Goal: Information Seeking & Learning: Learn about a topic

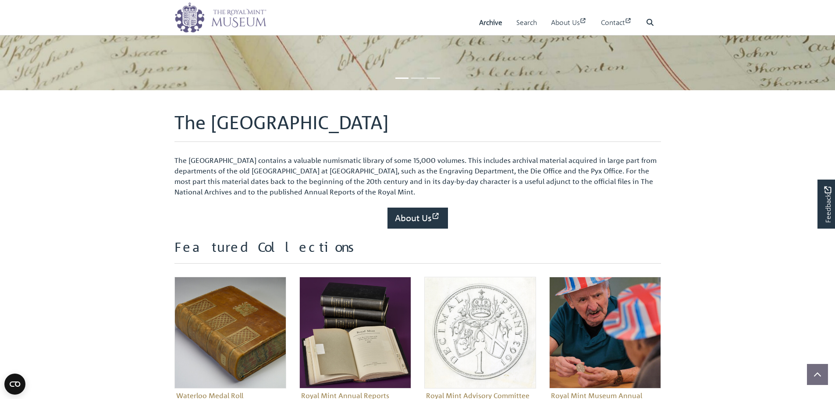
scroll to position [263, 0]
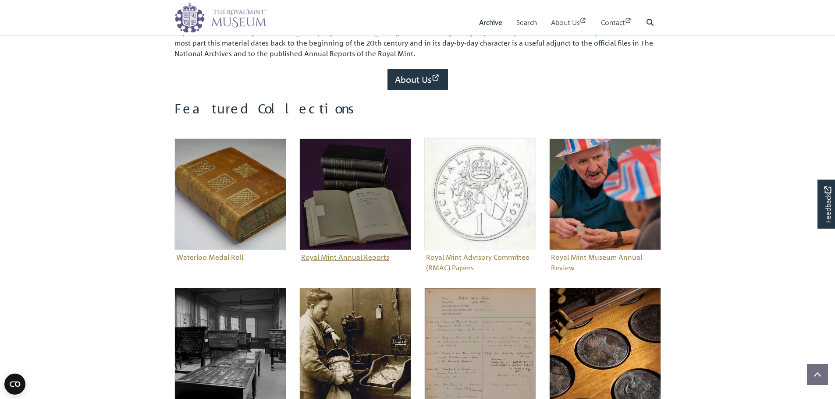
click at [335, 232] on img "Sub-collection" at bounding box center [356, 195] width 112 height 112
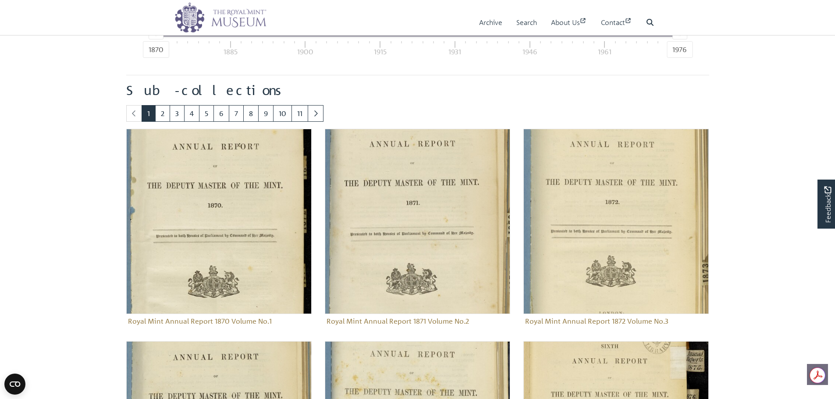
scroll to position [479, 0]
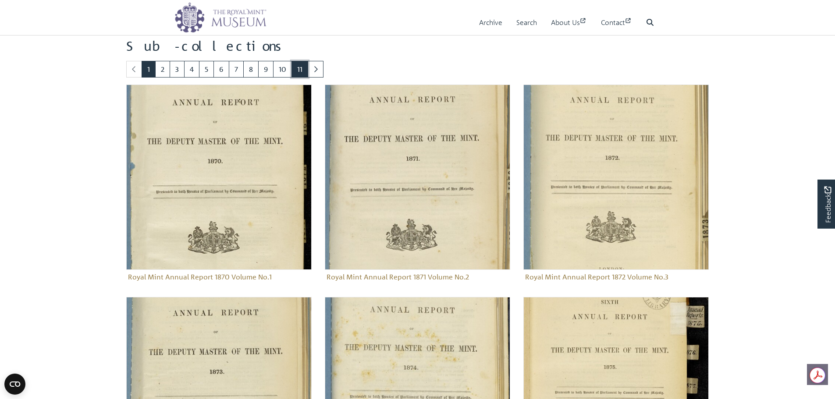
click at [296, 66] on link "11" at bounding box center [300, 69] width 17 height 17
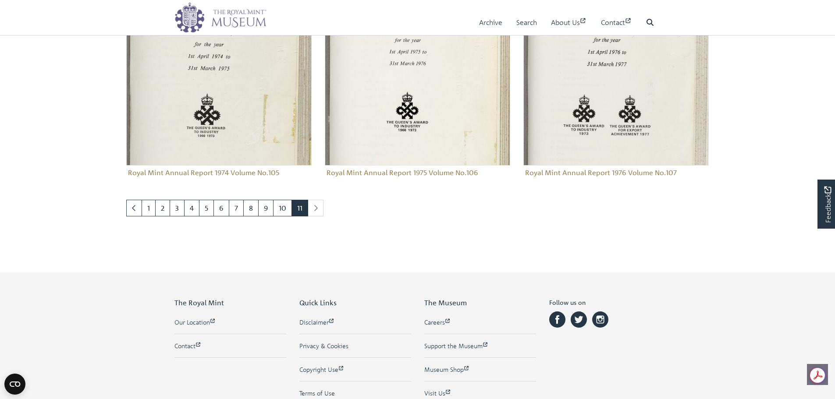
scroll to position [987, 0]
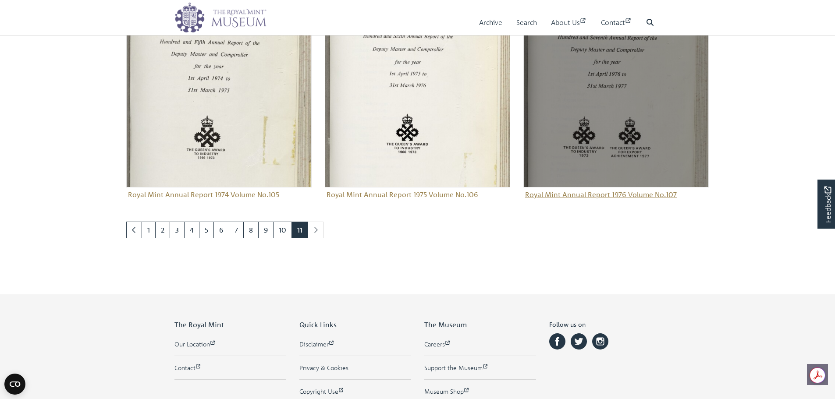
click at [638, 142] on img "Sub-collection" at bounding box center [616, 94] width 185 height 185
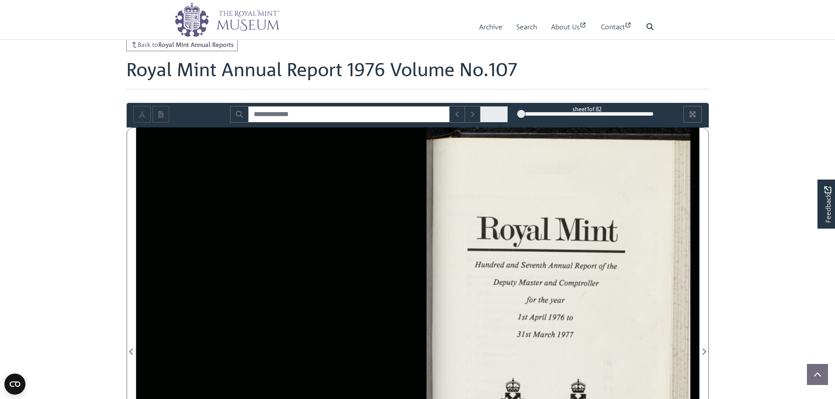
scroll to position [44, 0]
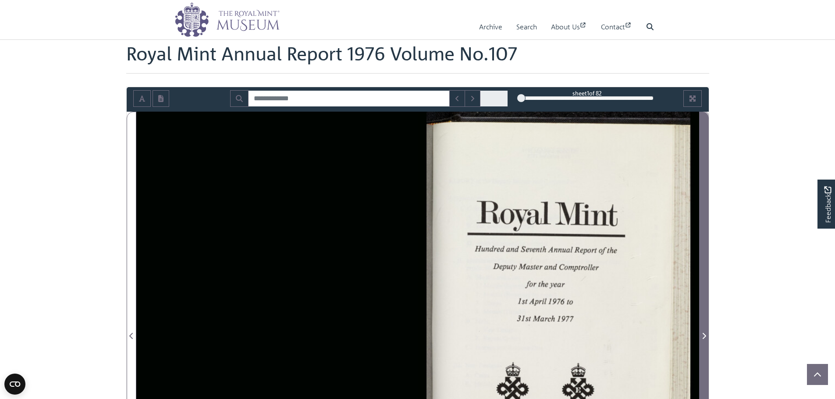
click at [702, 194] on span "Next Page" at bounding box center [704, 331] width 9 height 438
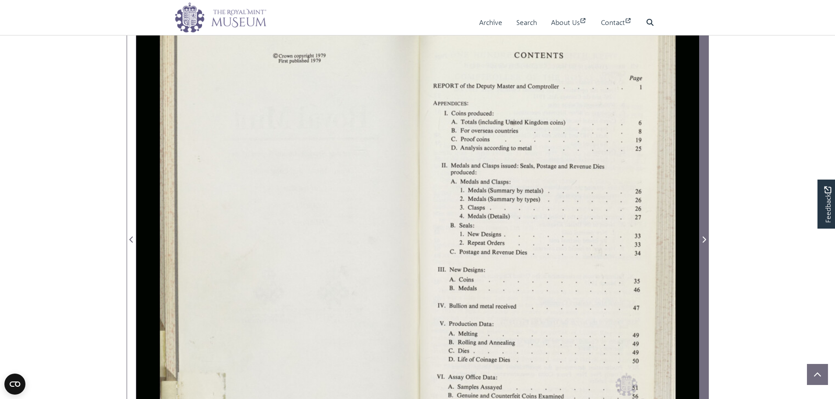
scroll to position [175, 0]
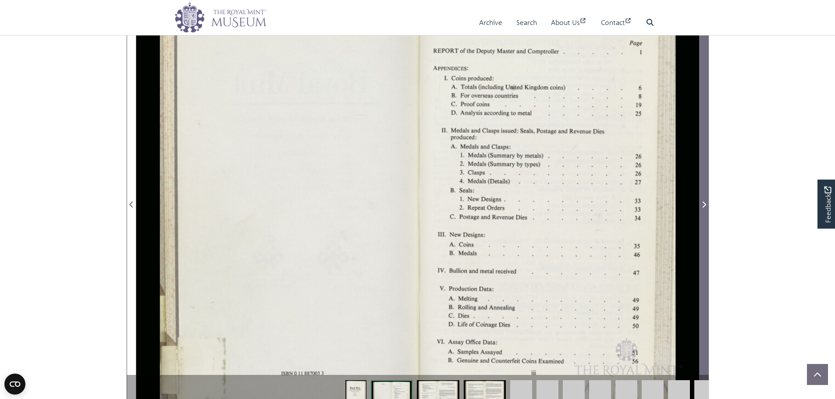
click at [703, 192] on span "Next Page" at bounding box center [704, 200] width 9 height 438
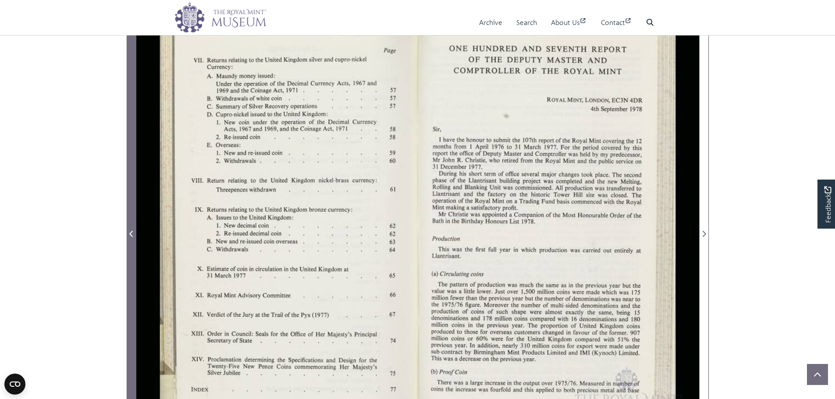
scroll to position [88, 0]
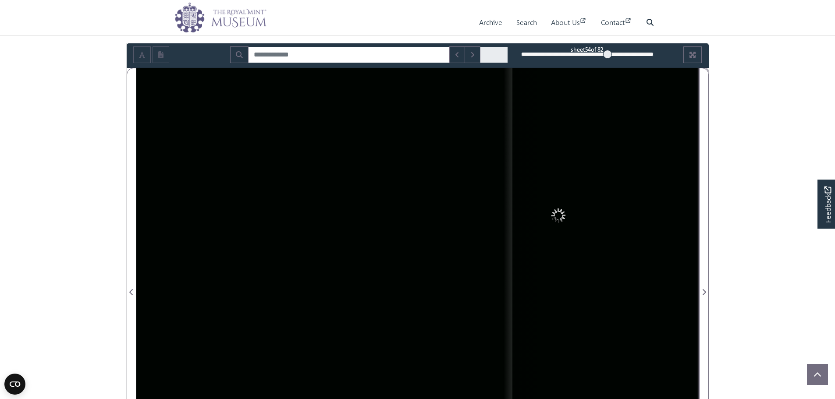
drag, startPoint x: 528, startPoint y: 54, endPoint x: 608, endPoint y: 65, distance: 80.6
click at [608, 65] on div "sheet 54 of 82 54 **" at bounding box center [418, 55] width 582 height 25
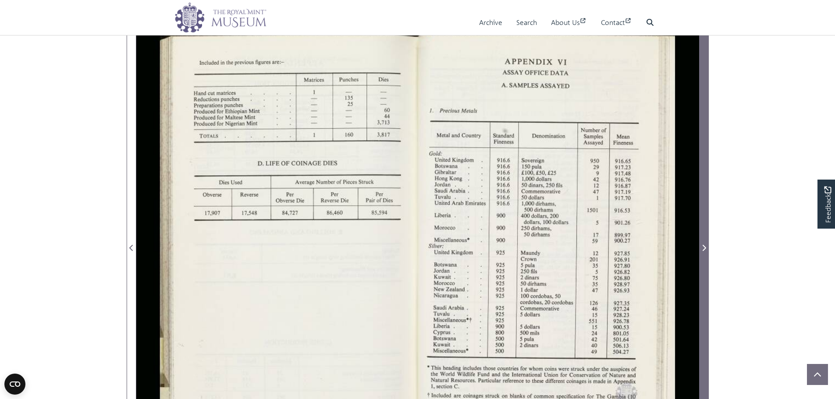
scroll to position [132, 0]
click at [702, 183] on span "Next Page" at bounding box center [704, 244] width 9 height 438
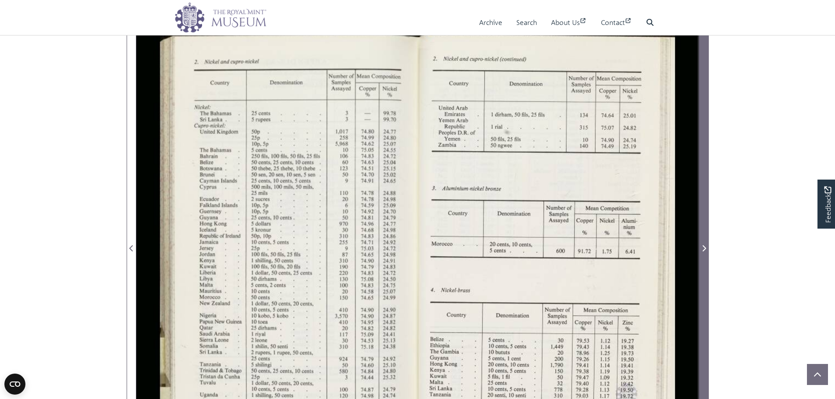
click at [702, 183] on span "Next Page" at bounding box center [704, 244] width 9 height 438
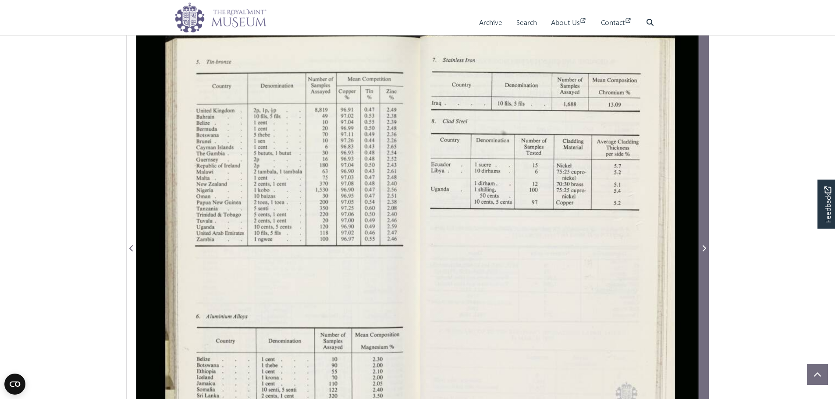
click at [702, 183] on span "Next Page" at bounding box center [704, 244] width 9 height 438
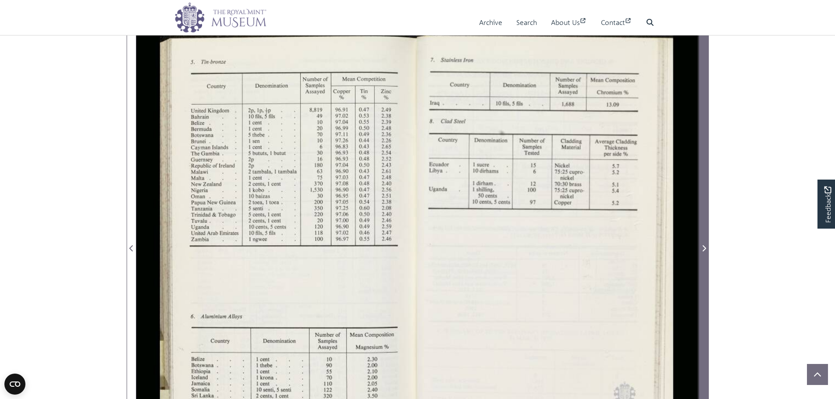
click at [702, 183] on span "Next Page" at bounding box center [704, 244] width 9 height 438
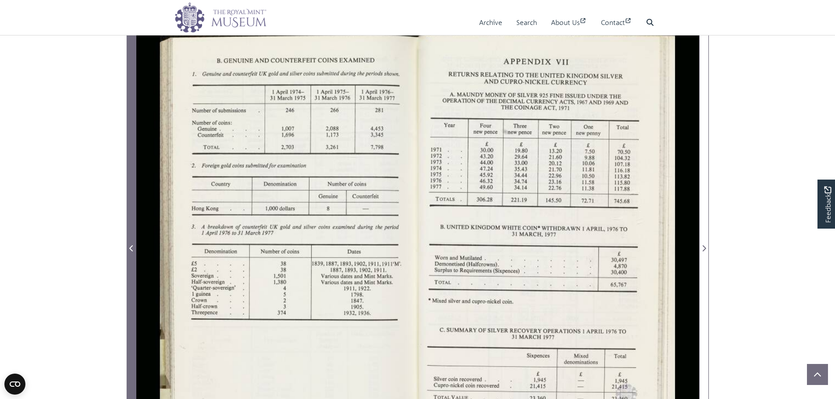
click at [128, 193] on span "Previous Page" at bounding box center [131, 244] width 9 height 438
